Goal: Transaction & Acquisition: Download file/media

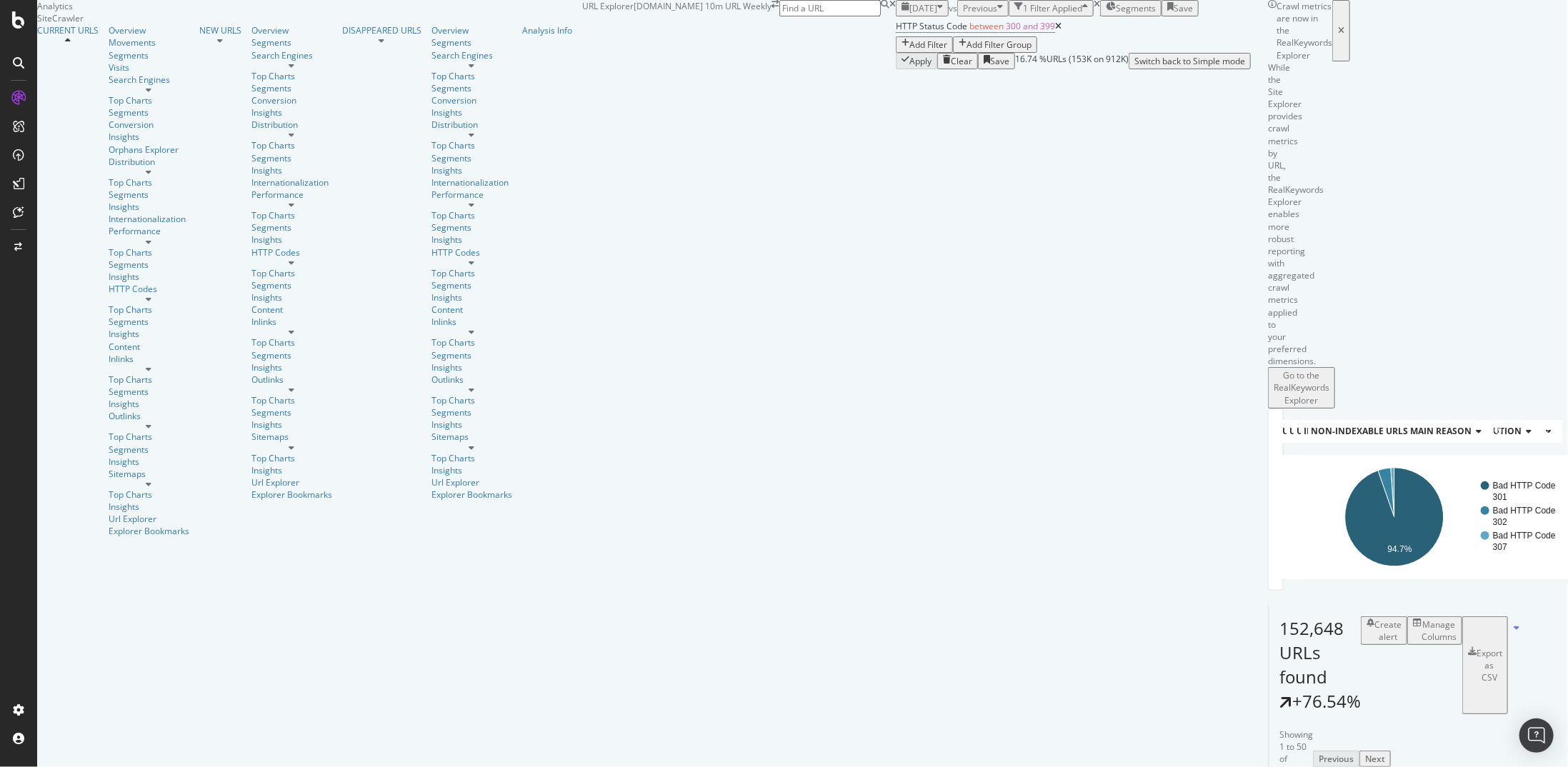
scroll to position [644, 0]
click at [909, 50] on div "Add Filter" at bounding box center [928, 45] width 38 height 12
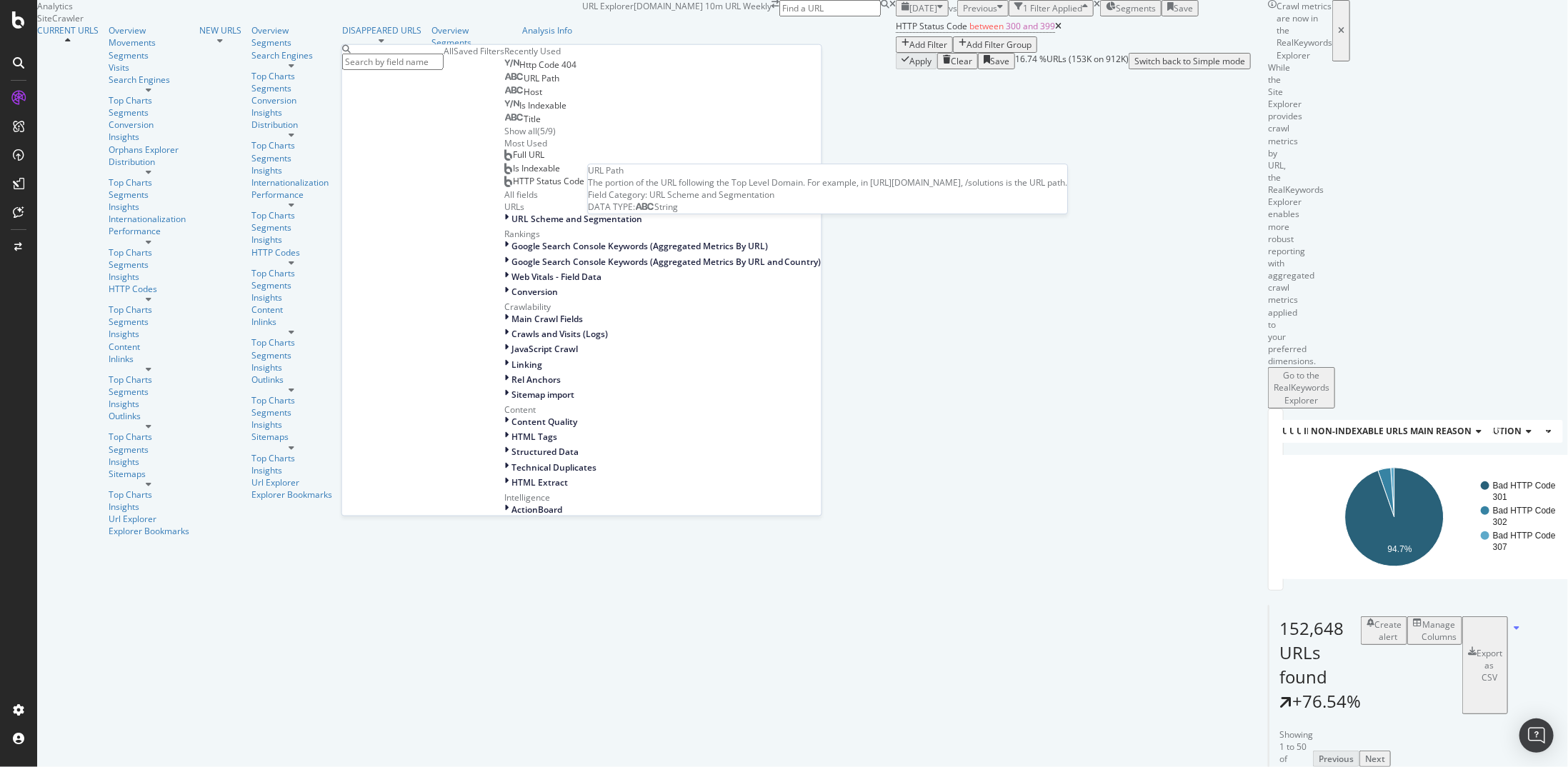
click at [524, 84] on span "URL Path" at bounding box center [542, 78] width 36 height 12
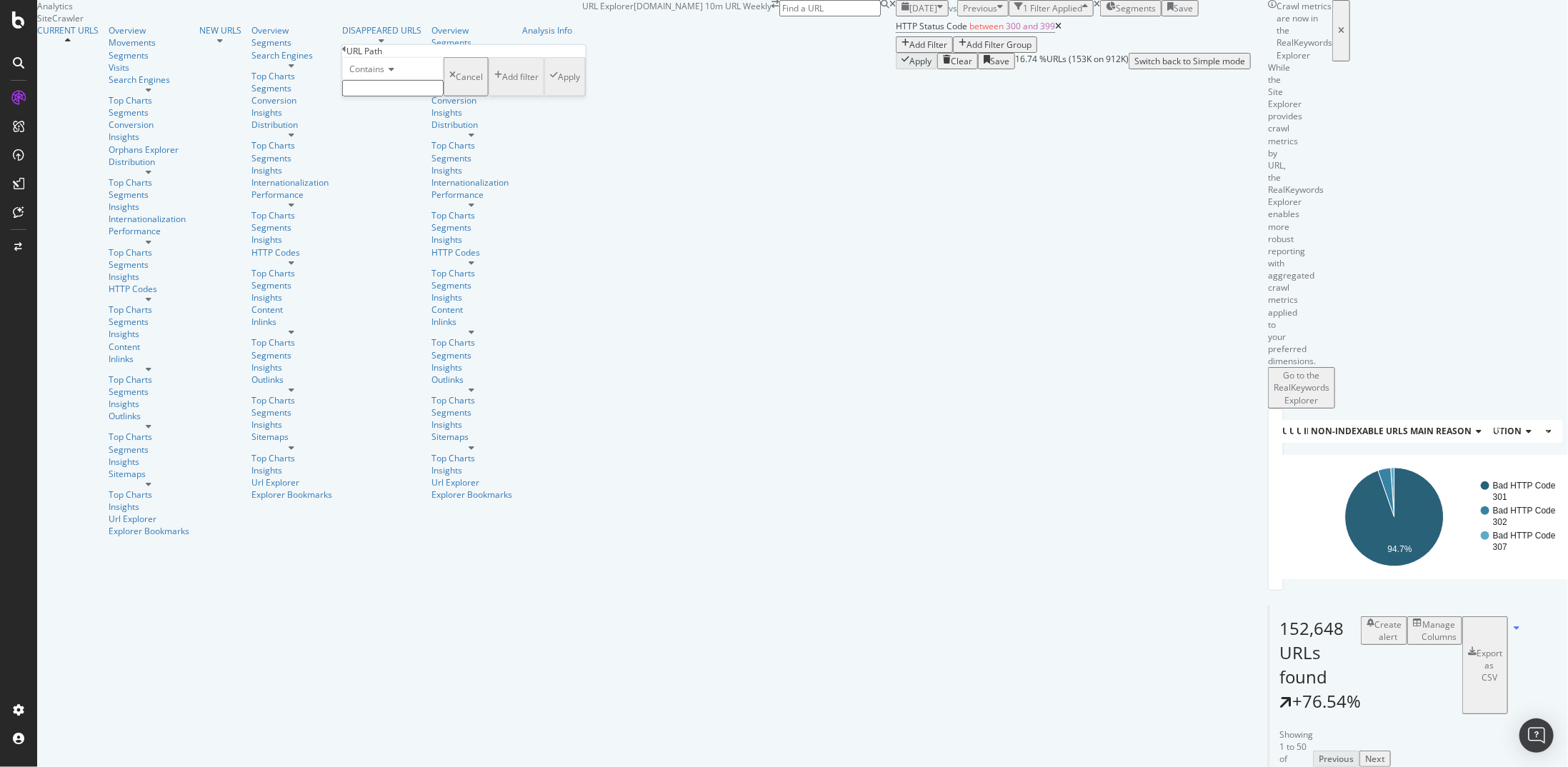
click at [392, 80] on div "Contains" at bounding box center [393, 68] width 102 height 23
click at [409, 199] on span "Doesn't contain" at bounding box center [377, 193] width 62 height 12
click at [428, 97] on input "text" at bounding box center [393, 87] width 102 height 16
type input "/page/"
click at [551, 87] on div "Apply" at bounding box center [566, 81] width 30 height 12
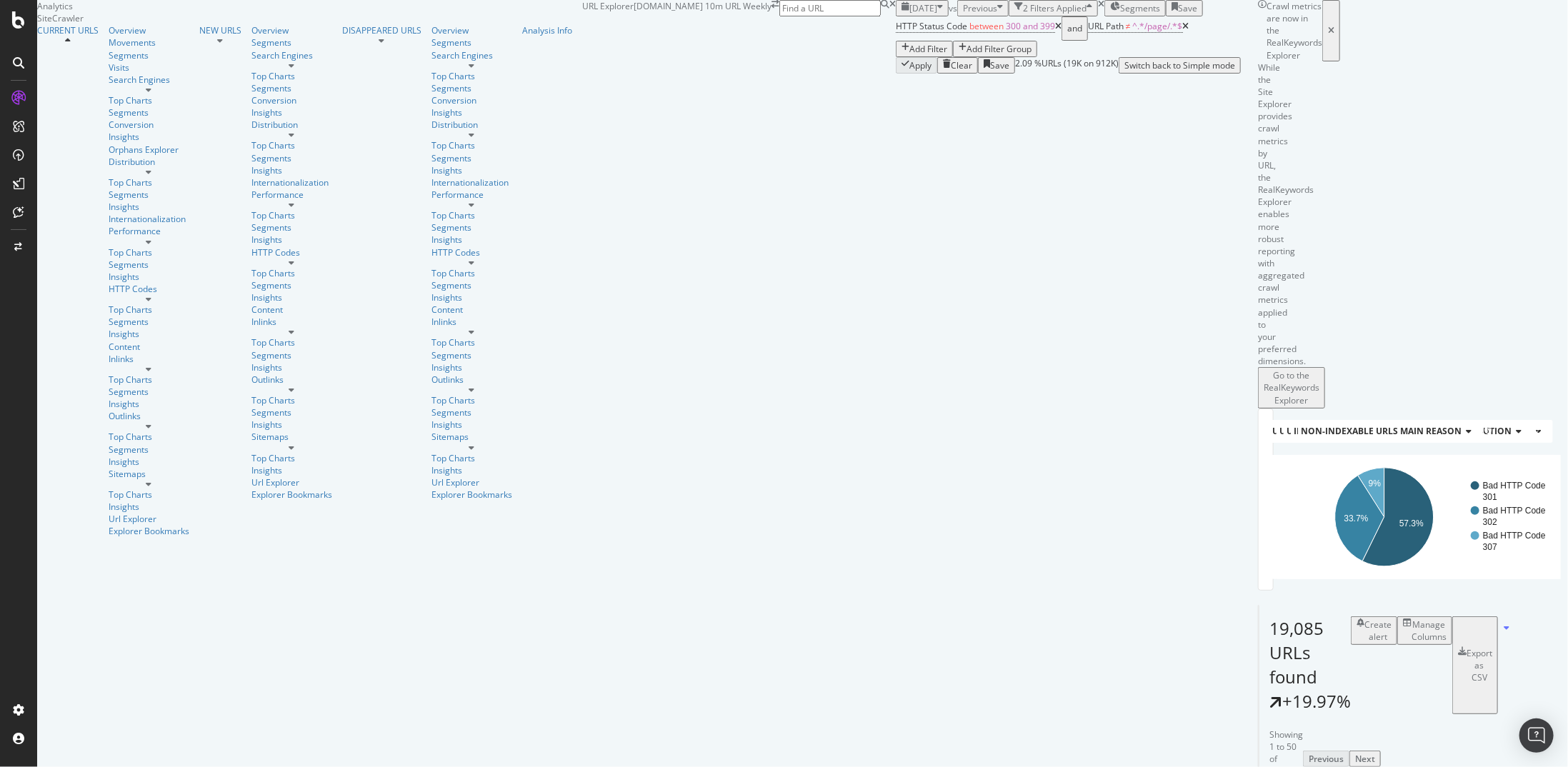
scroll to position [143, 0]
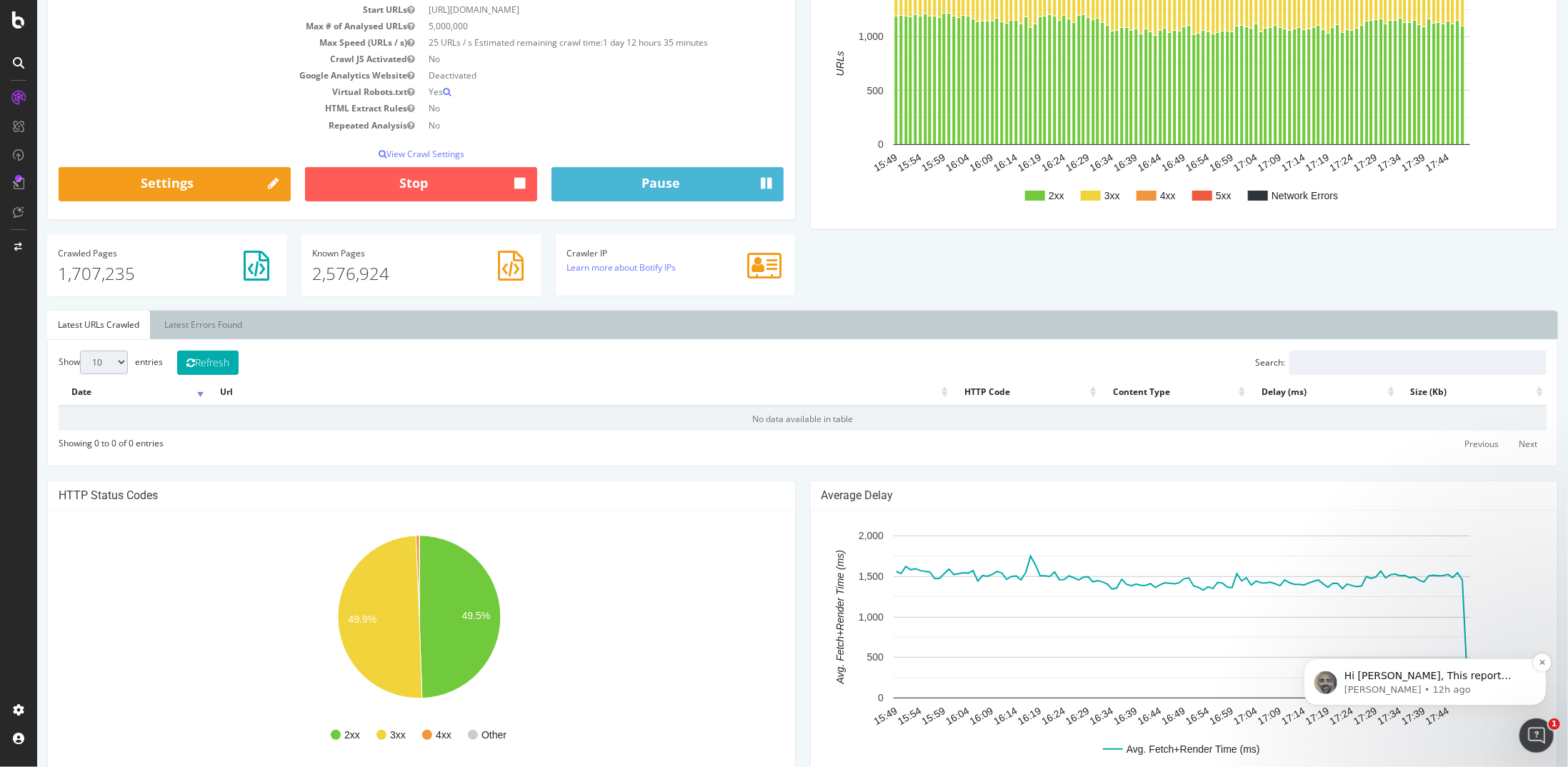
click at [1498, 678] on span "Hi [PERSON_NAME], This report should give you what you need. It will surface HT…" at bounding box center [1432, 724] width 177 height 111
click at [1547, 739] on div "Open Intercom Messenger" at bounding box center [1535, 734] width 47 height 47
drag, startPoint x: 1540, startPoint y: 733, endPoint x: 1701, endPoint y: 889, distance: 224.2
click at [1540, 733] on icon "Open Intercom Messenger" at bounding box center [1535, 734] width 24 height 24
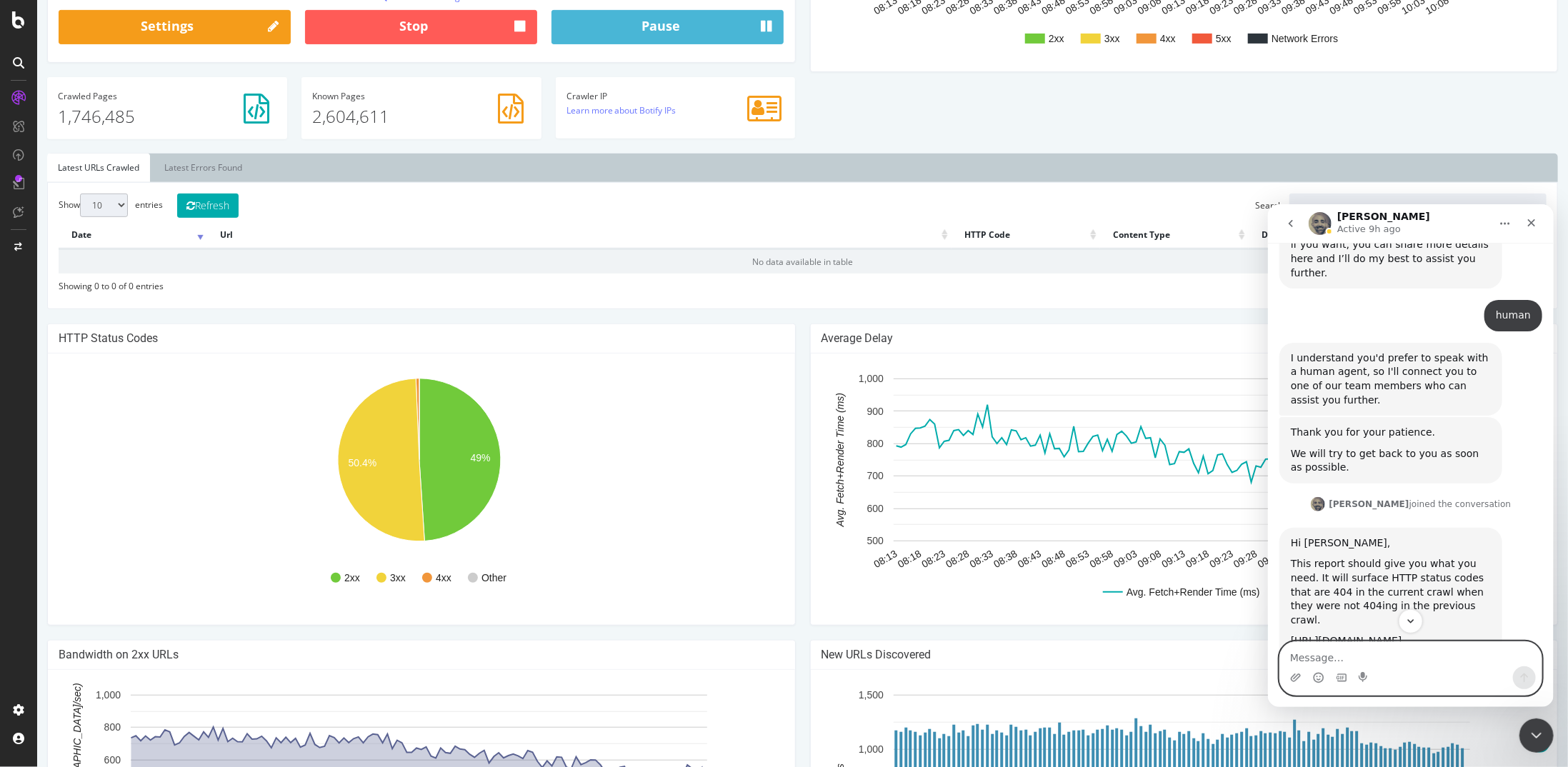
scroll to position [1398, 0]
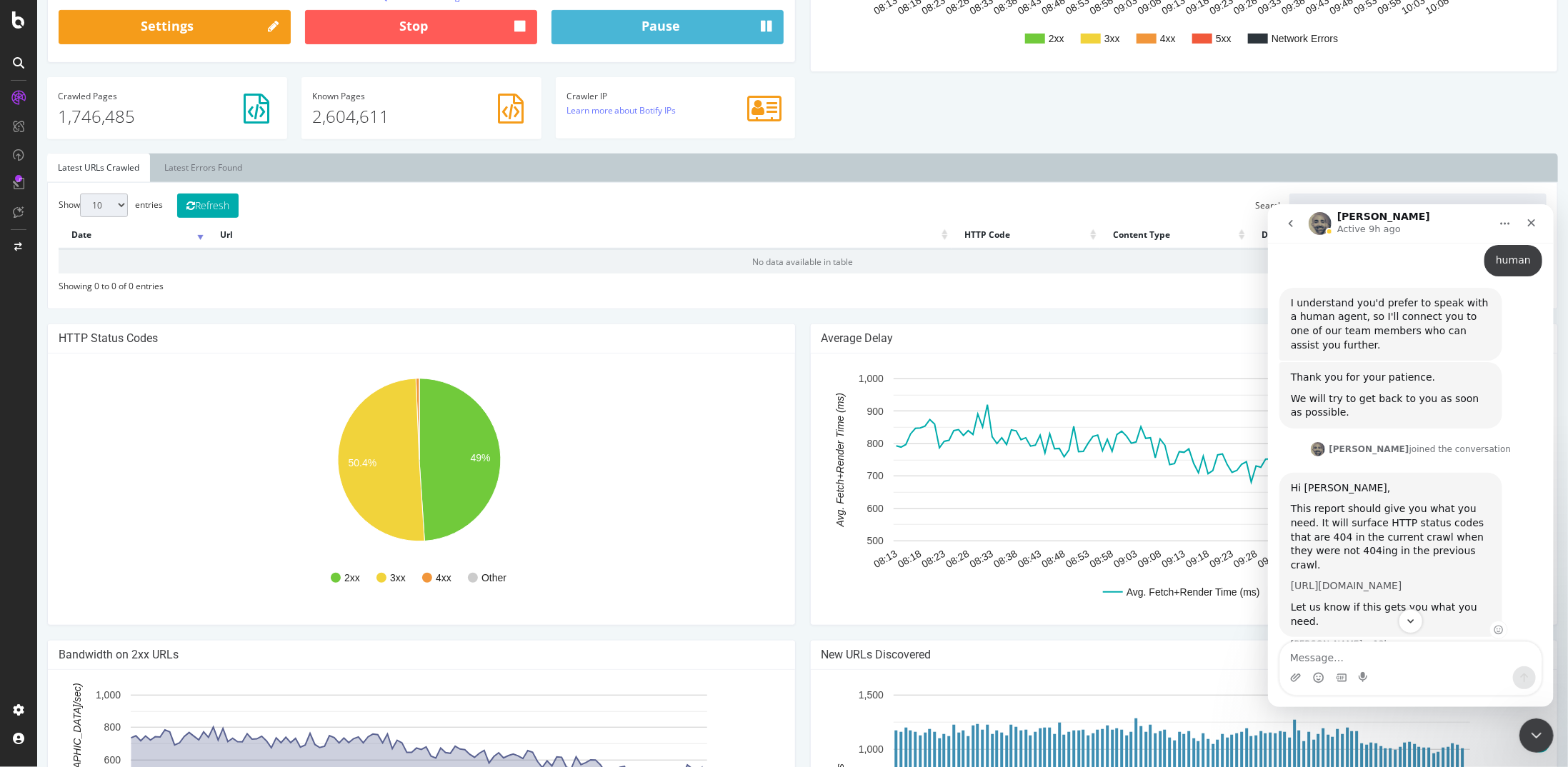
click at [1374, 580] on link "[URL][DOMAIN_NAME]" at bounding box center [1346, 586] width 111 height 11
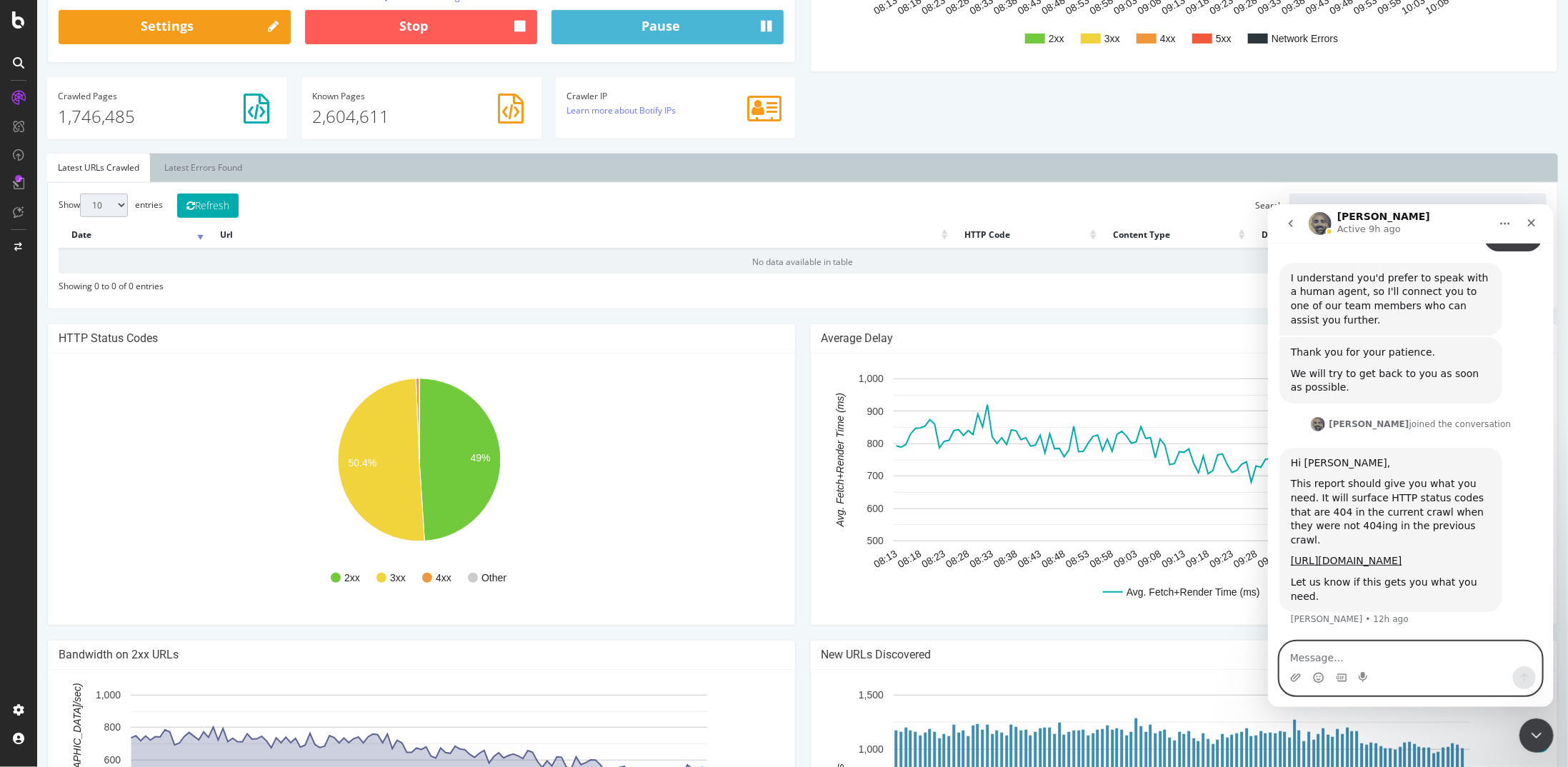
click at [1348, 655] on textarea "Message…" at bounding box center [1410, 654] width 262 height 25
type textarea "Perfect thanks [PERSON_NAME]!"
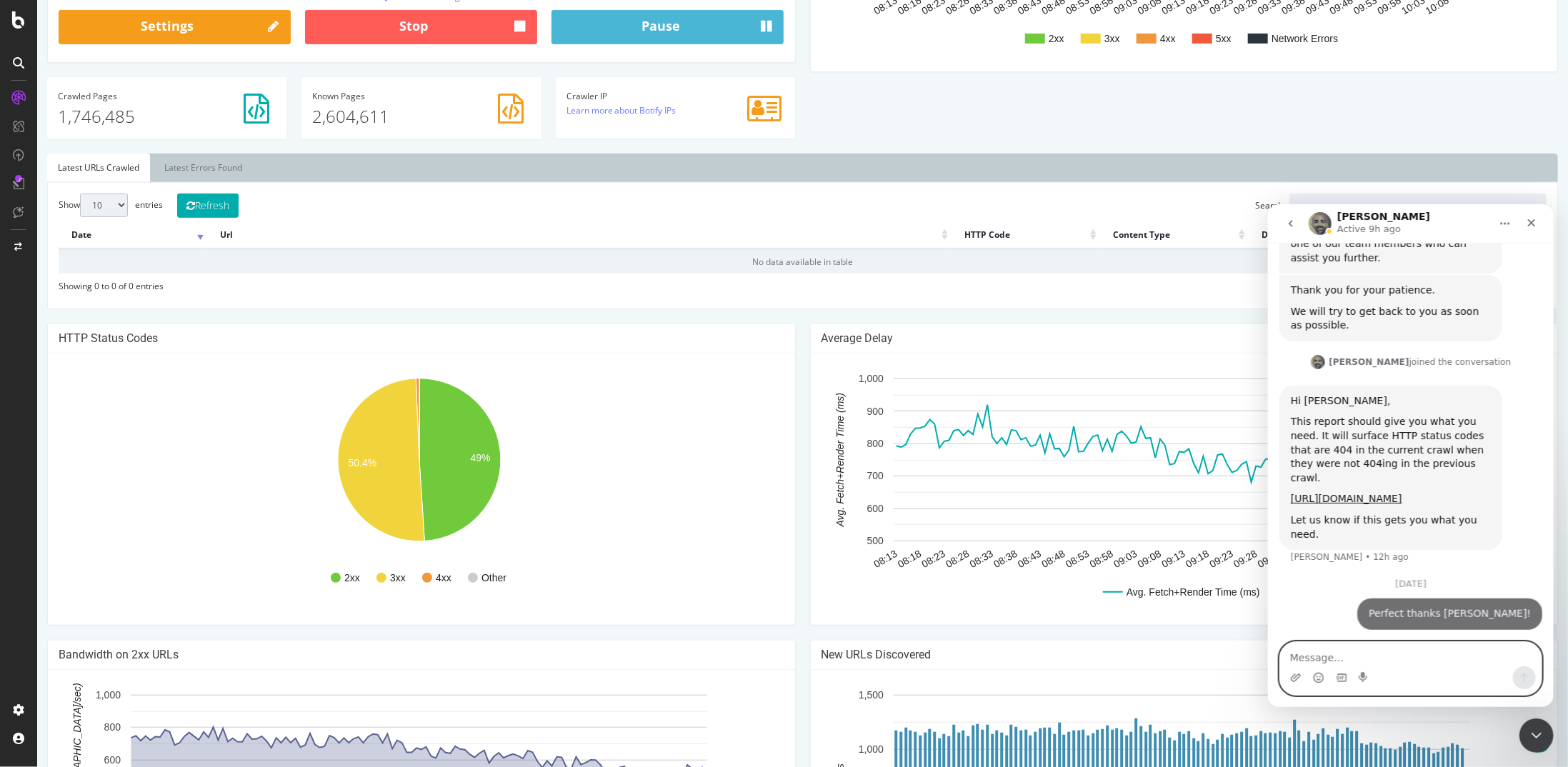
scroll to position [1622, 0]
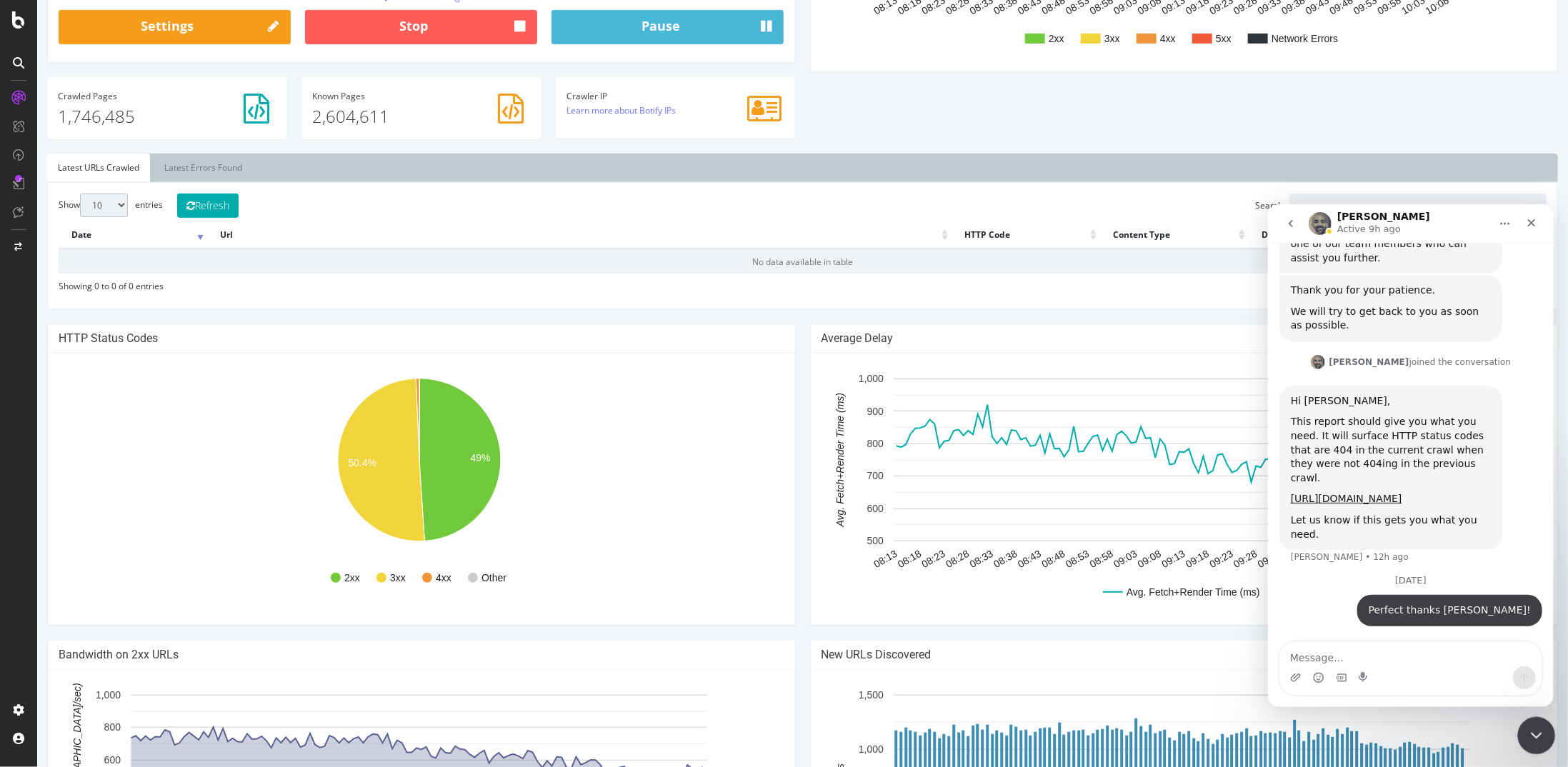
click at [1540, 742] on div "Close Intercom Messenger" at bounding box center [1535, 734] width 34 height 34
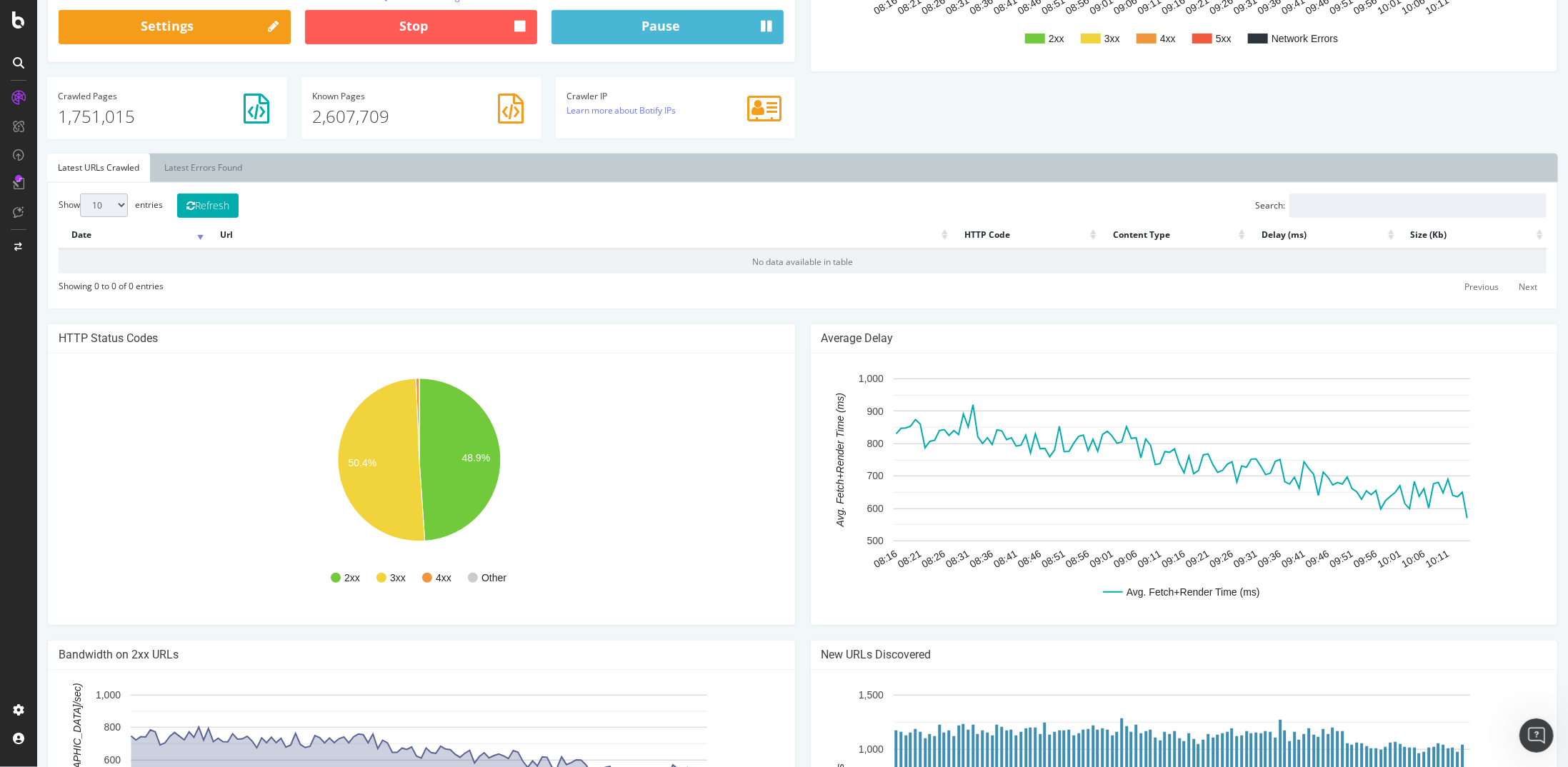
scroll to position [0, 0]
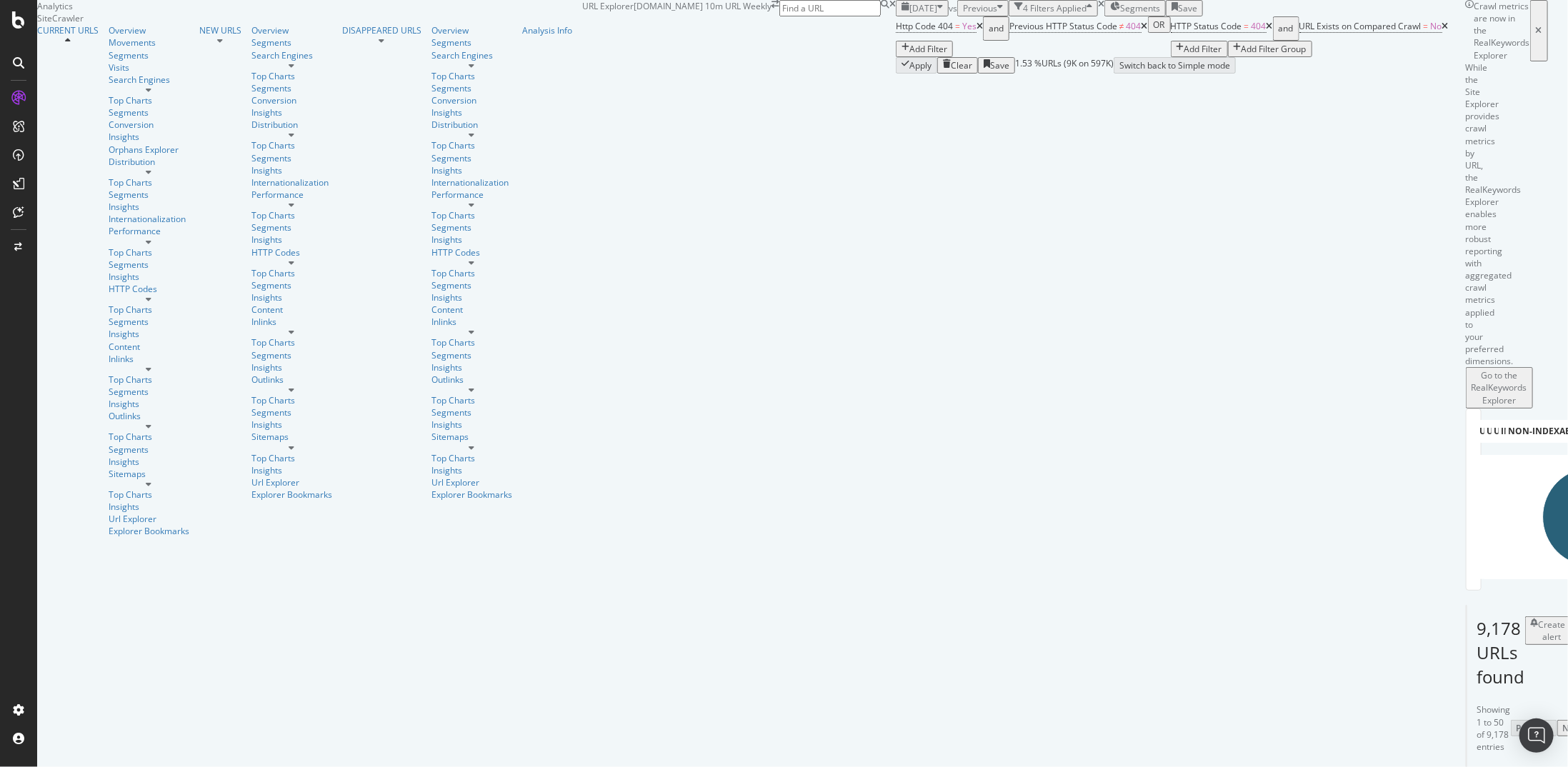
scroll to position [215, 0]
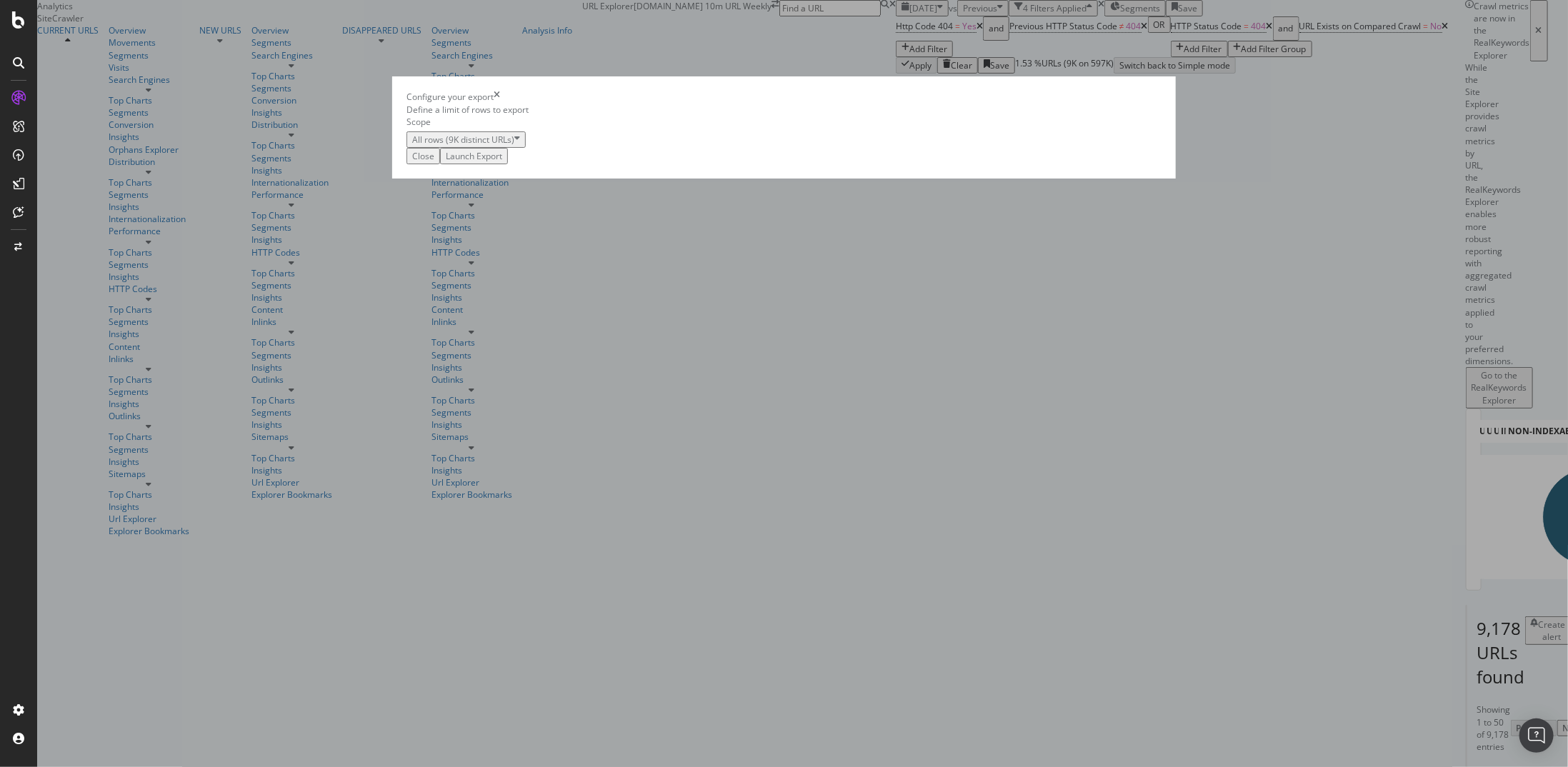
click at [502, 162] on div "Launch Export" at bounding box center [474, 156] width 56 height 12
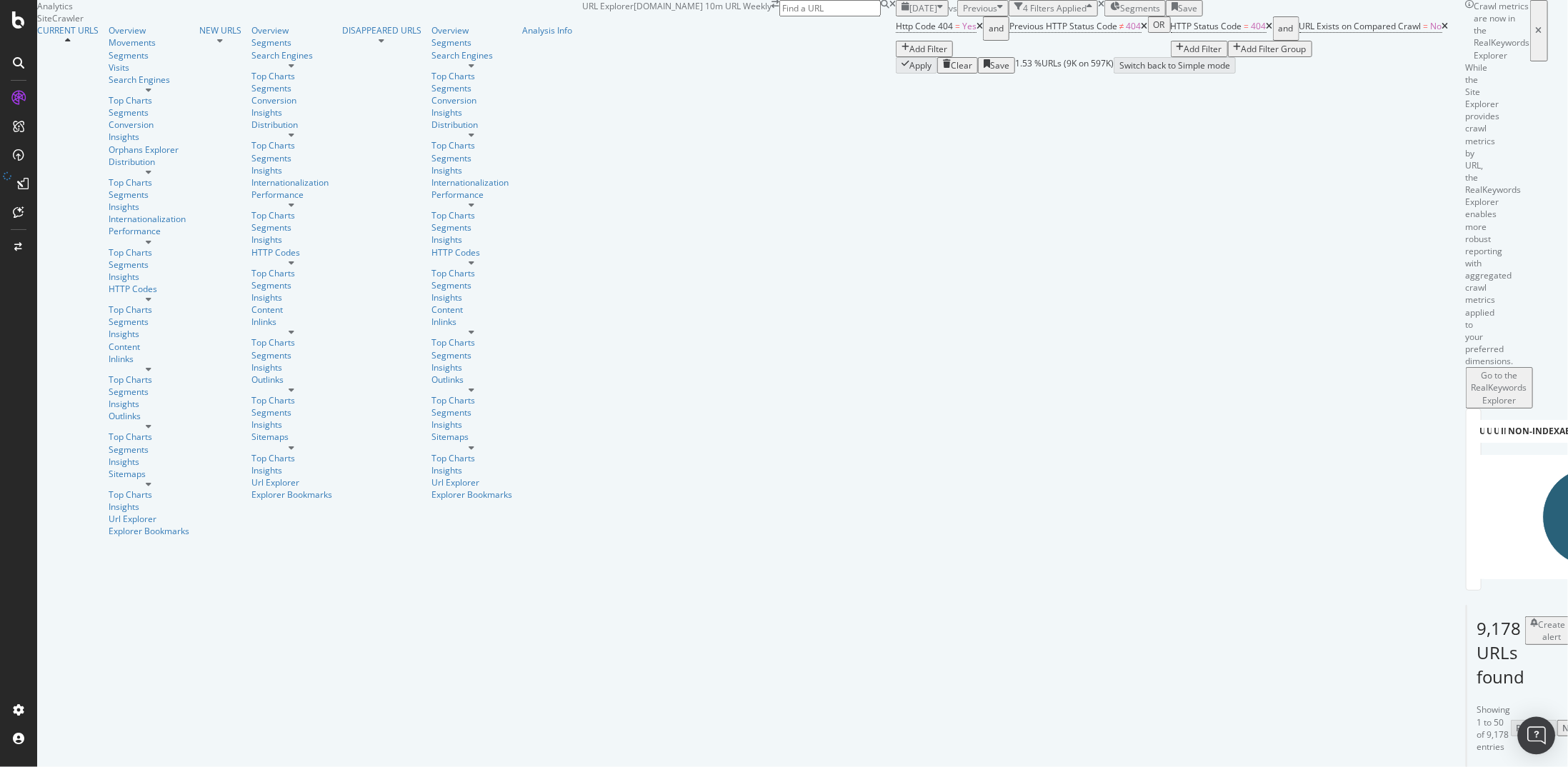
click at [1530, 735] on img "Open Intercom Messenger" at bounding box center [1537, 737] width 19 height 19
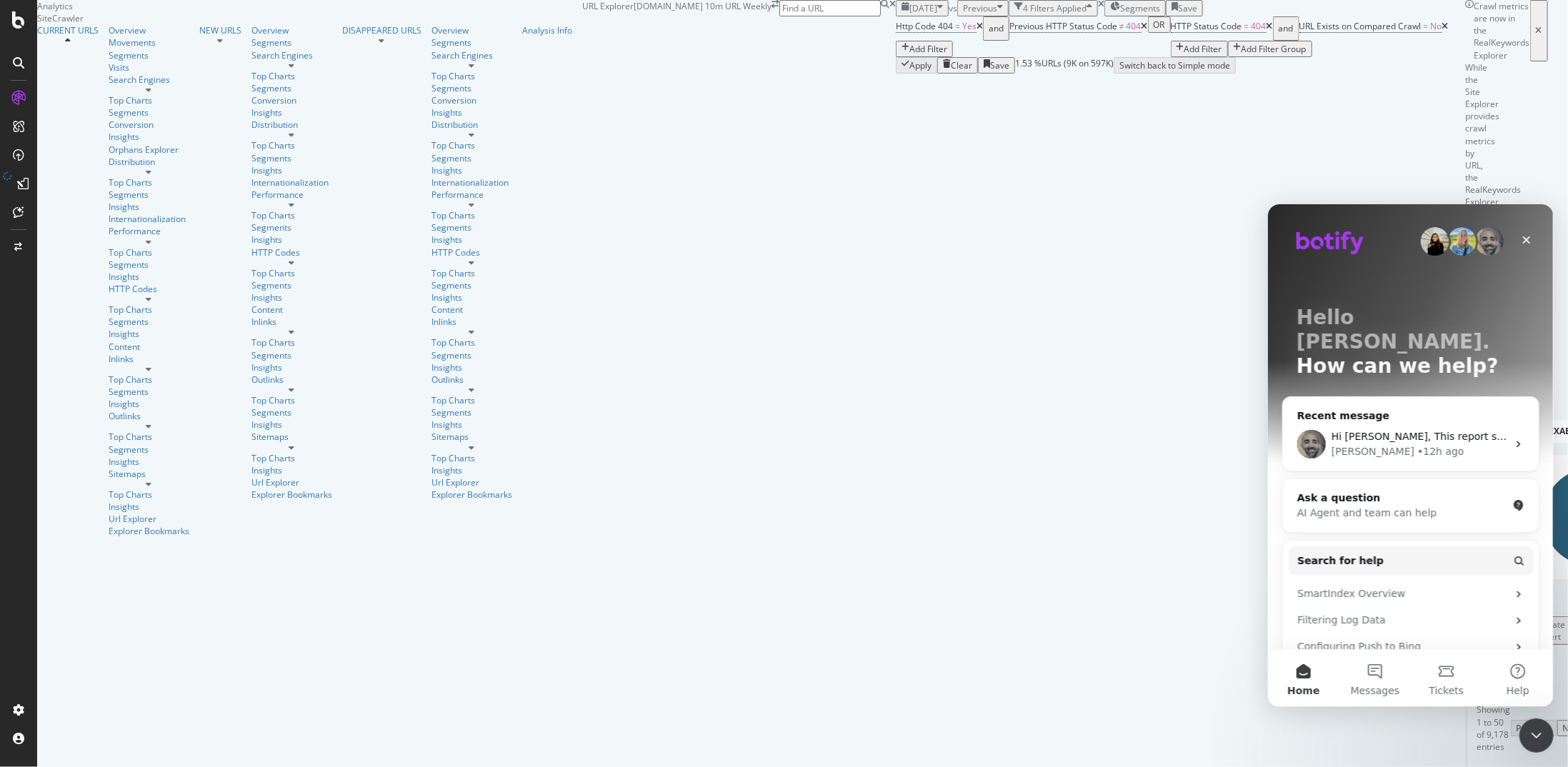
scroll to position [0, 0]
click at [1528, 241] on icon "Close" at bounding box center [1526, 239] width 8 height 8
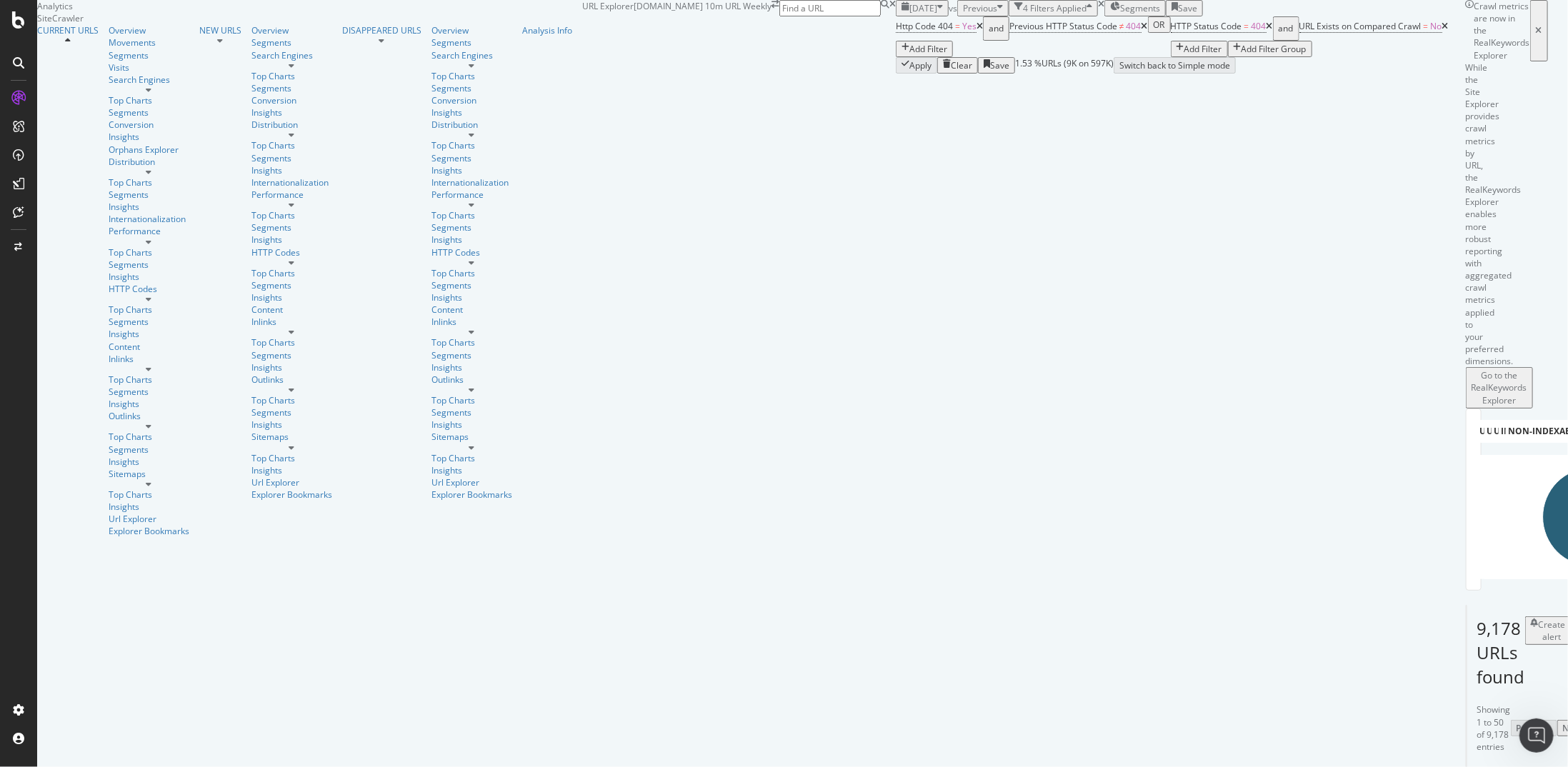
scroll to position [71, 0]
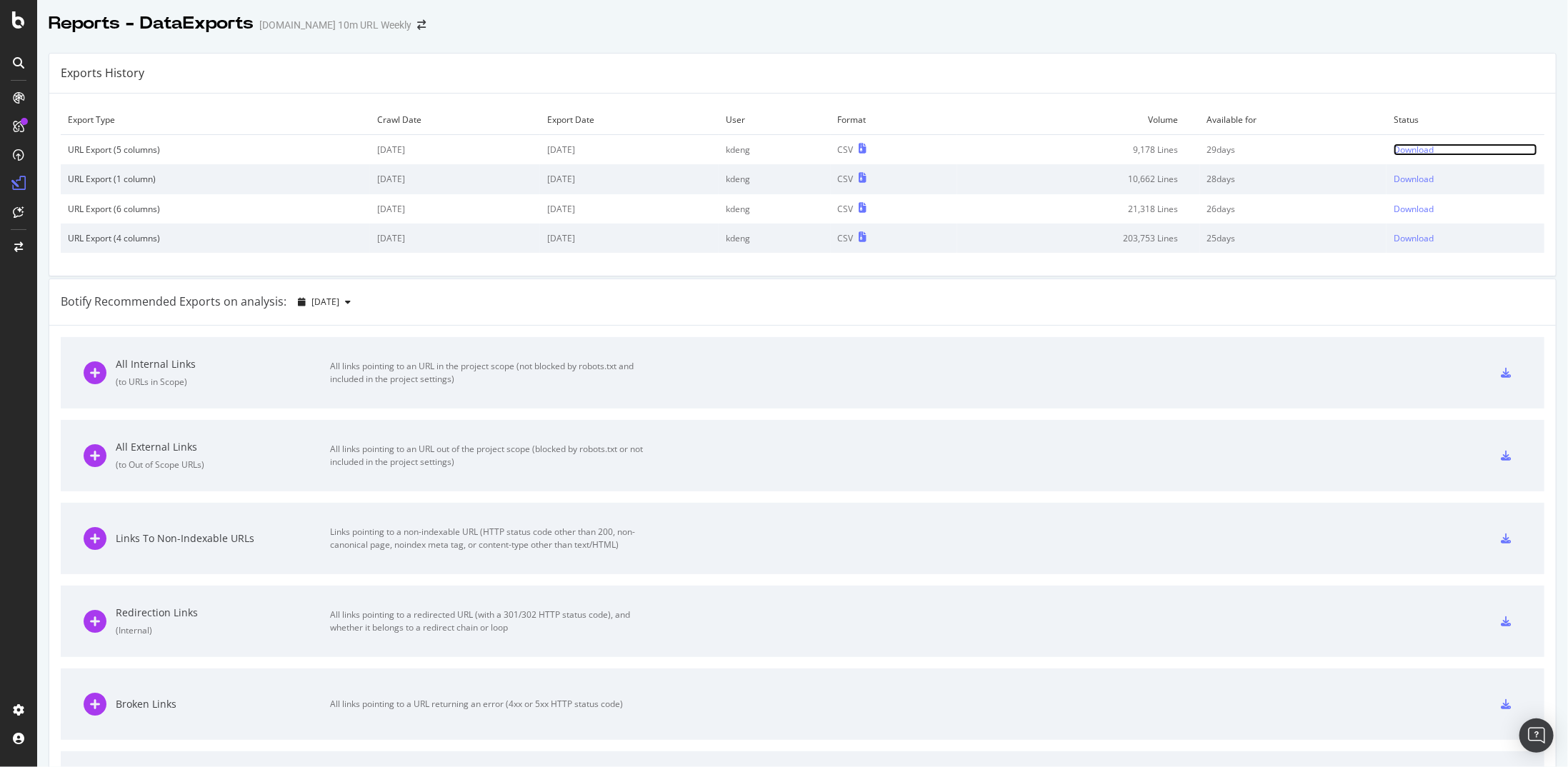
click at [1406, 146] on div "Download" at bounding box center [1414, 149] width 40 height 12
